Goal: Information Seeking & Learning: Compare options

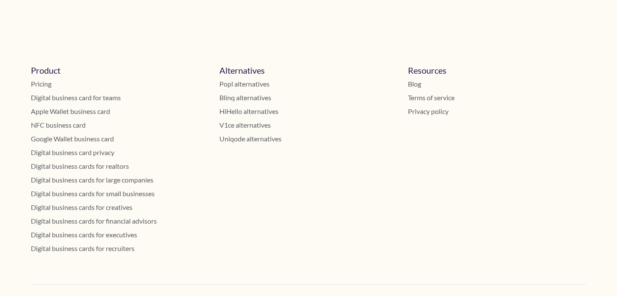
scroll to position [8366, 0]
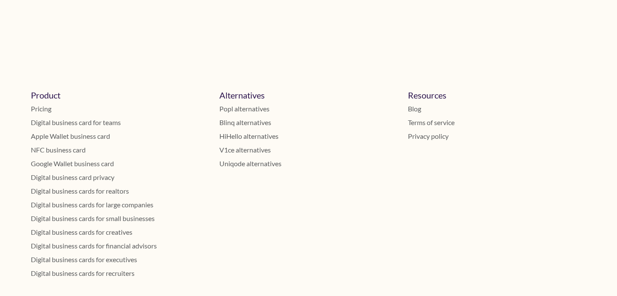
click at [242, 117] on link "Blinq alternatives" at bounding box center [308, 122] width 178 height 10
click at [242, 132] on link "HiHello alternatives" at bounding box center [308, 136] width 178 height 10
click at [241, 146] on link "V1ce alternatives" at bounding box center [308, 150] width 178 height 10
click at [242, 159] on link "Uniqode alternatives" at bounding box center [308, 163] width 178 height 10
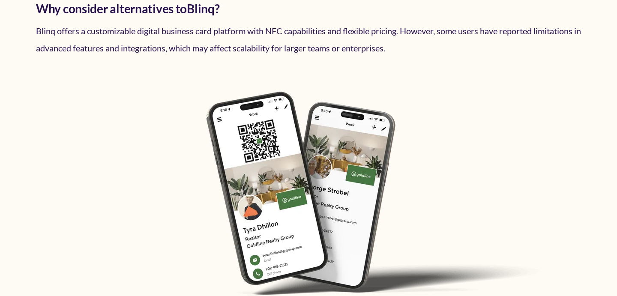
scroll to position [168, 0]
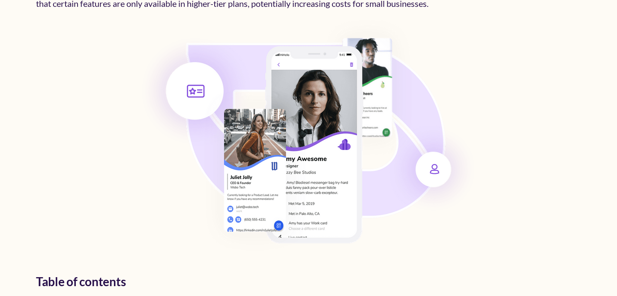
scroll to position [345, 0]
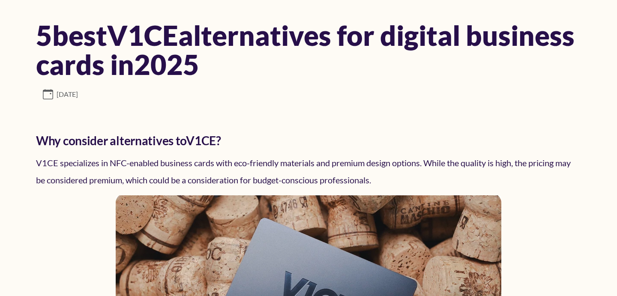
scroll to position [87, 0]
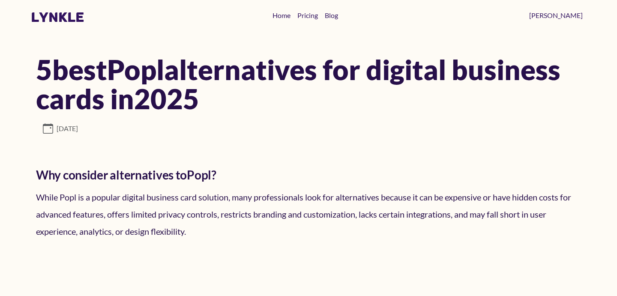
scroll to position [8366, 0]
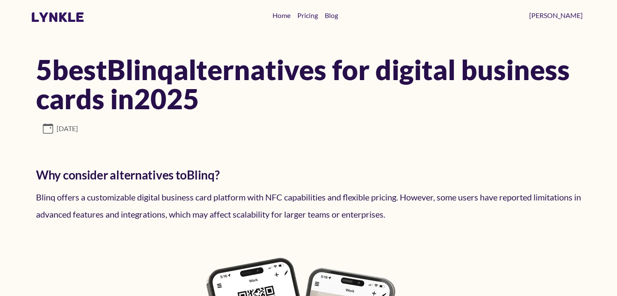
scroll to position [168, 0]
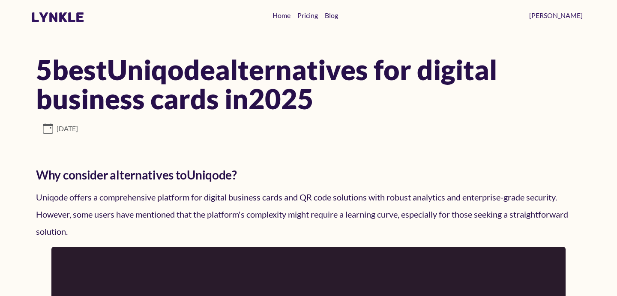
click at [267, 85] on h1 "5 best Uniqode alternatives for digital business cards in 2025" at bounding box center [308, 84] width 545 height 58
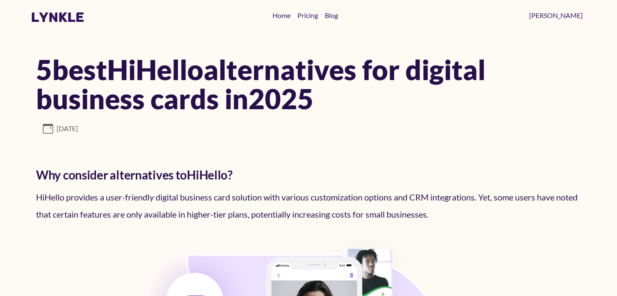
scroll to position [345, 0]
